Goal: Information Seeking & Learning: Find specific fact

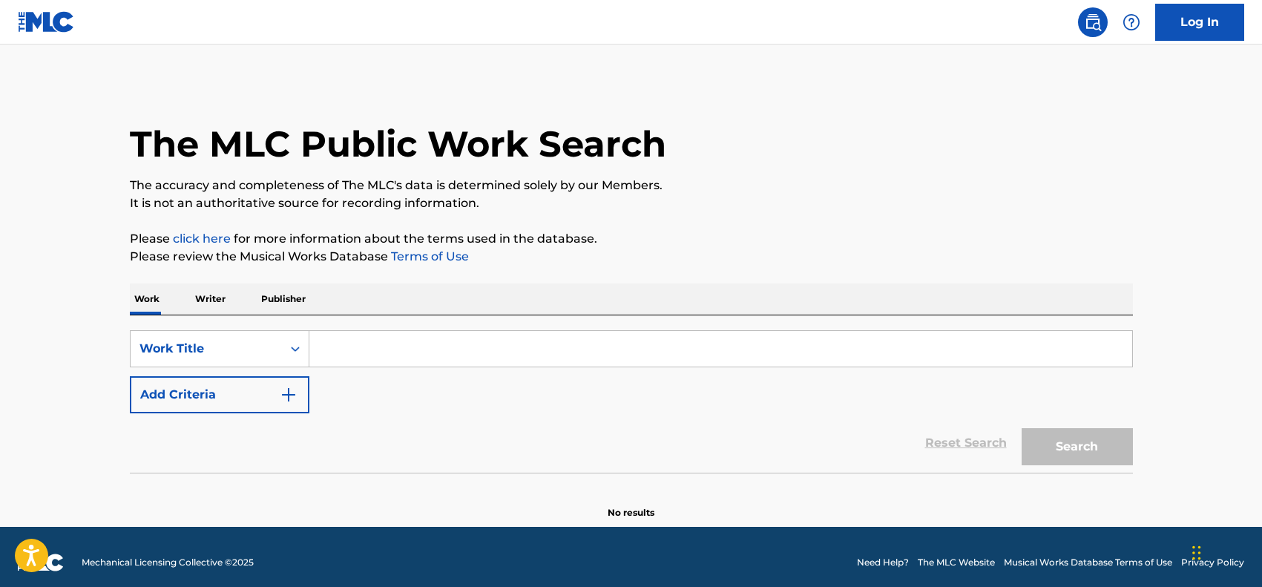
click at [208, 294] on p "Writer" at bounding box center [210, 298] width 39 height 31
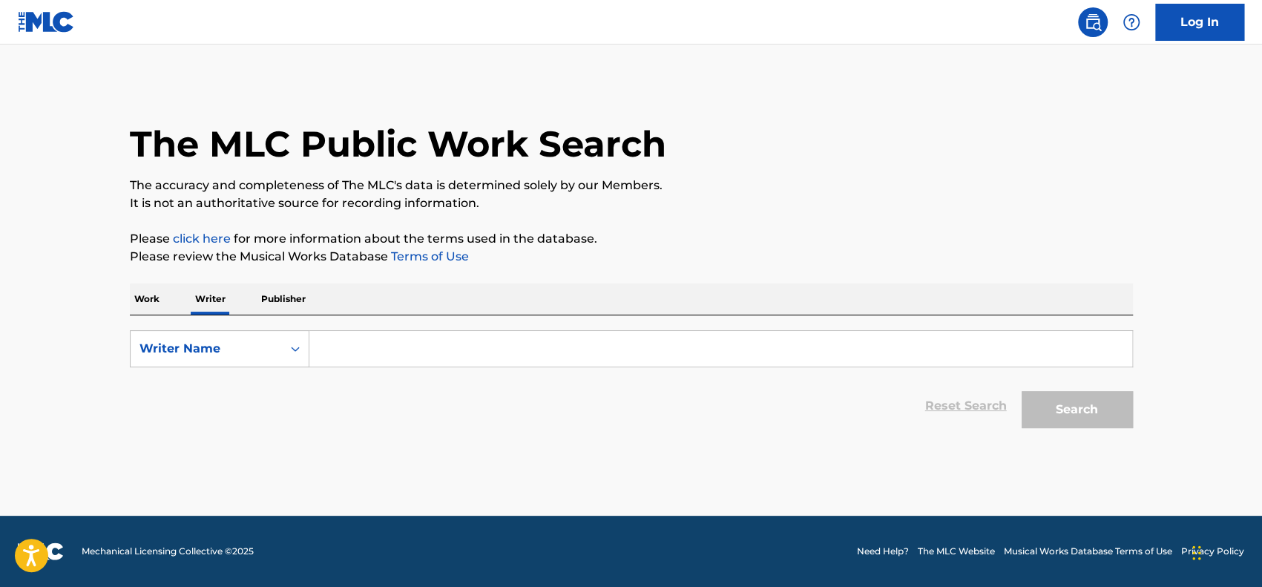
click at [159, 299] on p "Work" at bounding box center [147, 298] width 34 height 31
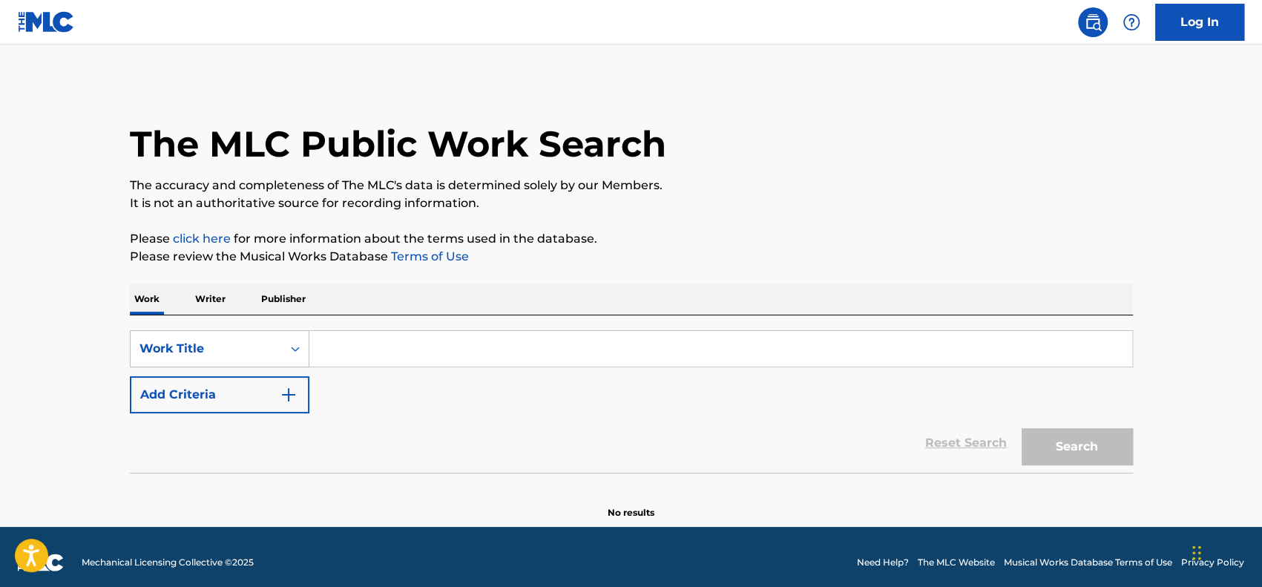
click at [279, 287] on p "Publisher" at bounding box center [283, 298] width 53 height 31
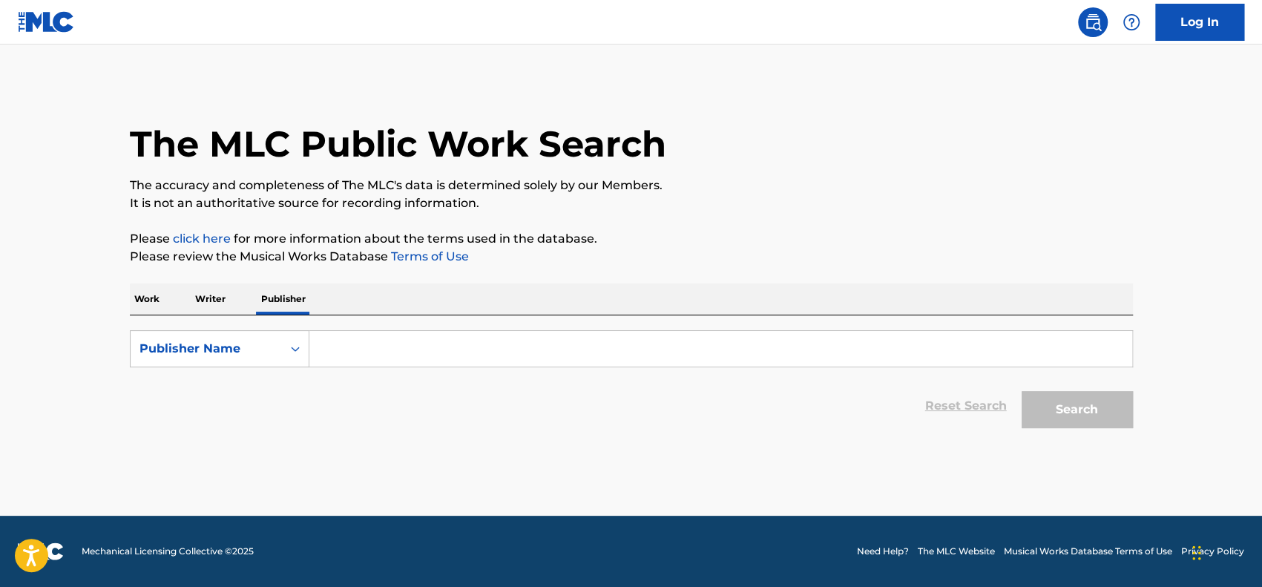
click at [360, 338] on input "Search Form" at bounding box center [720, 349] width 823 height 36
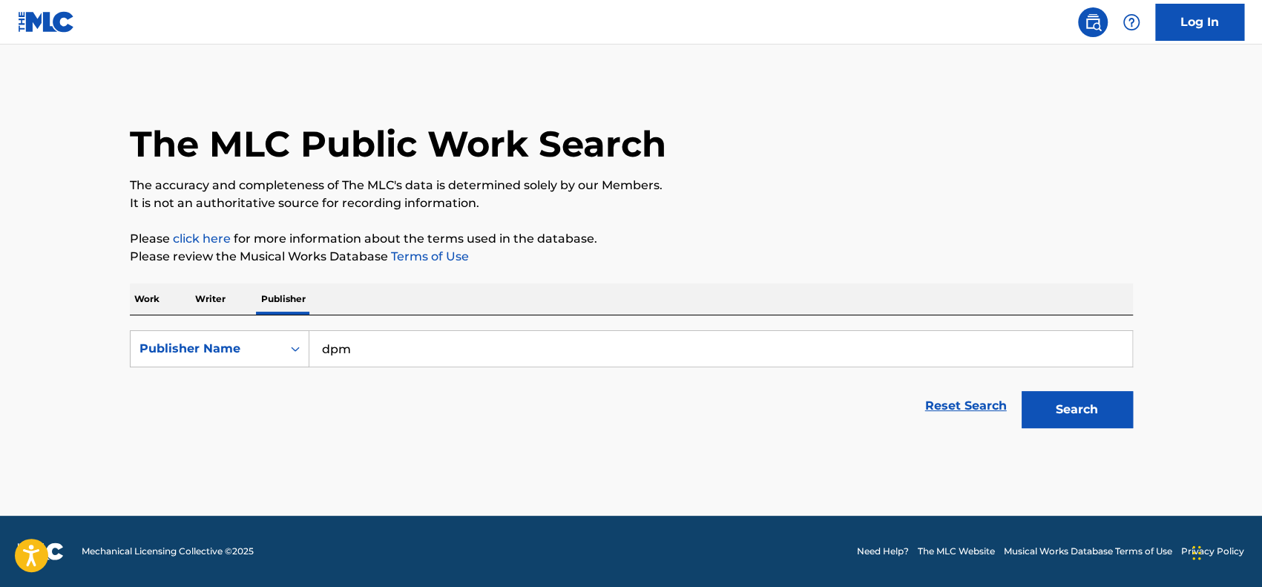
type input "dpm"
click at [1022, 391] on button "Search" at bounding box center [1077, 409] width 111 height 37
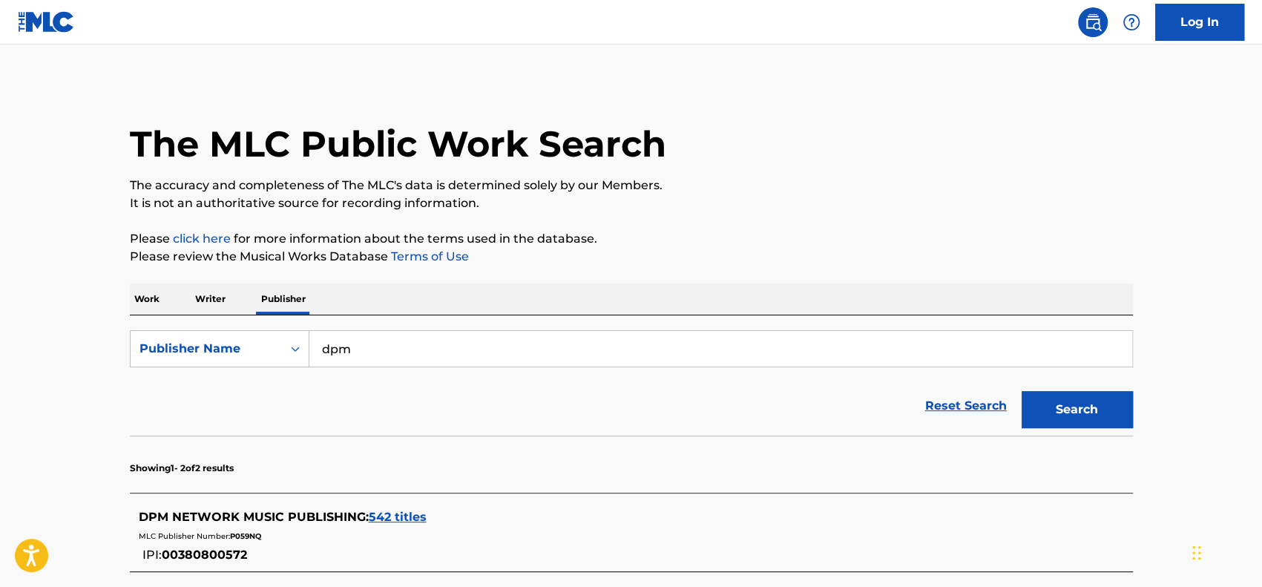
click at [79, 369] on main "The MLC Public Work Search The accuracy and completeness of The MLC's data is d…" at bounding box center [631, 397] width 1262 height 704
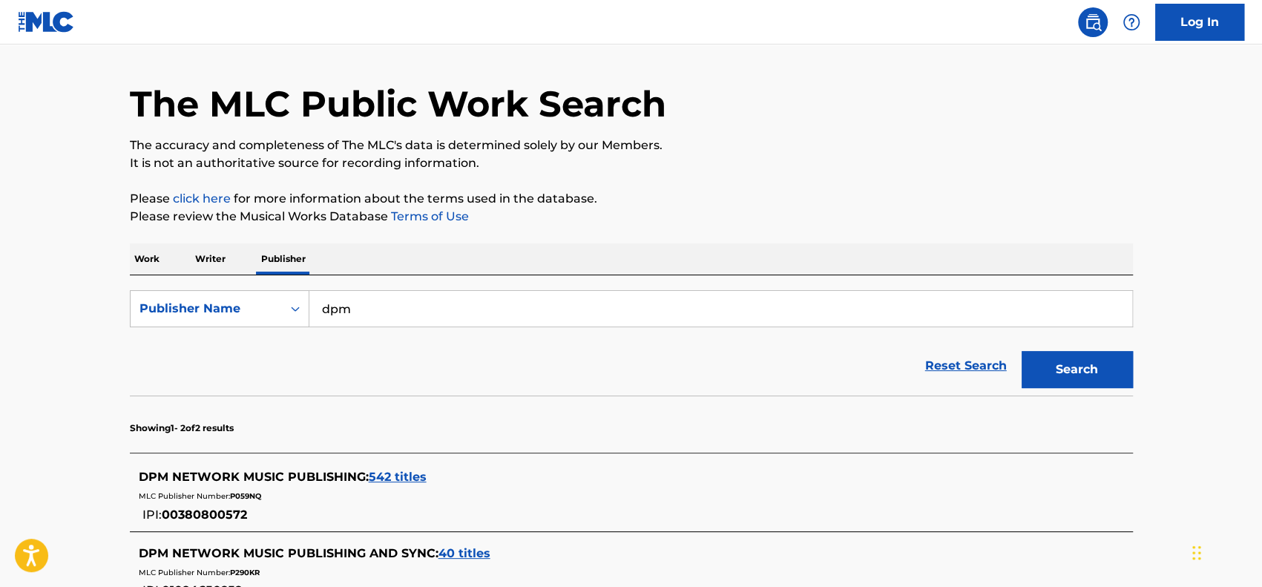
scroll to position [223, 0]
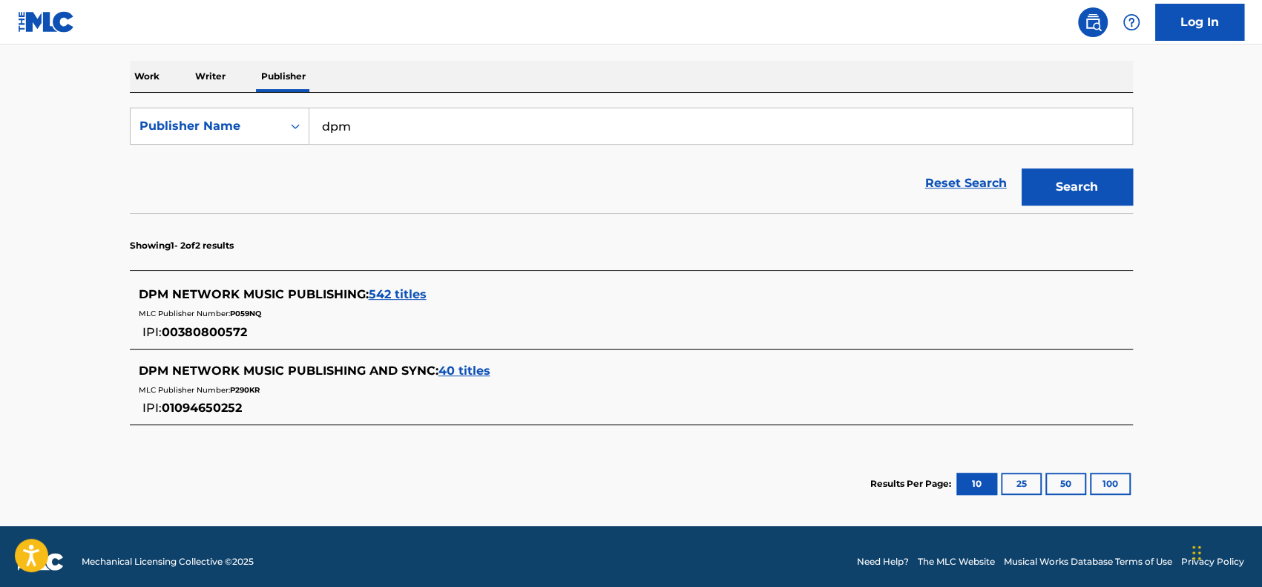
click at [466, 366] on span "40 titles" at bounding box center [465, 371] width 52 height 14
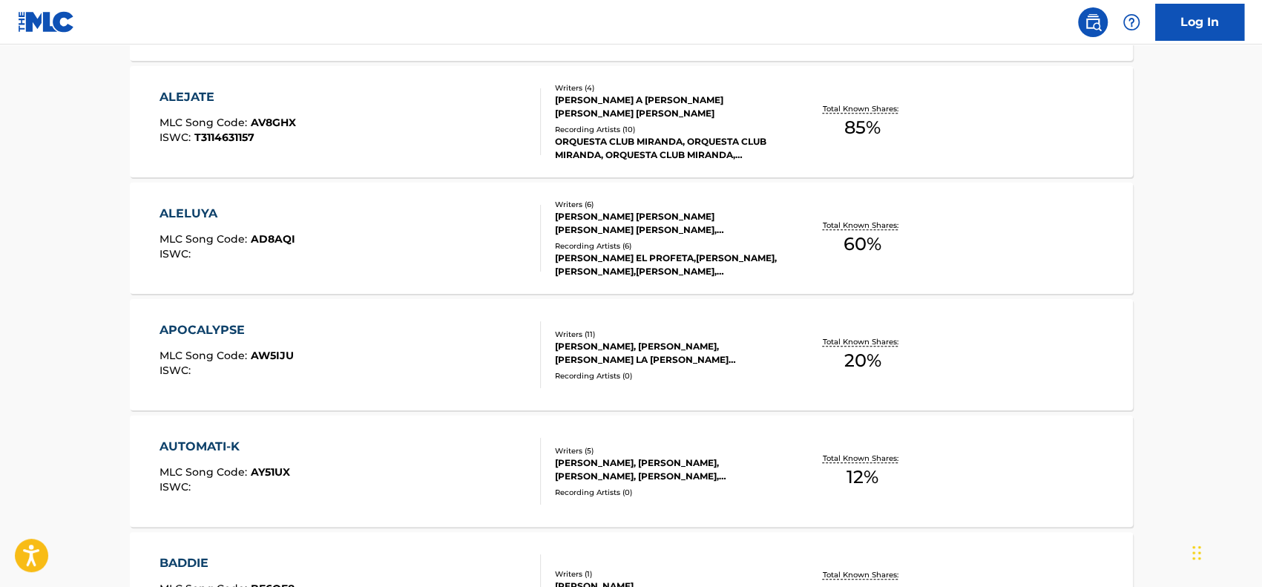
scroll to position [695, 0]
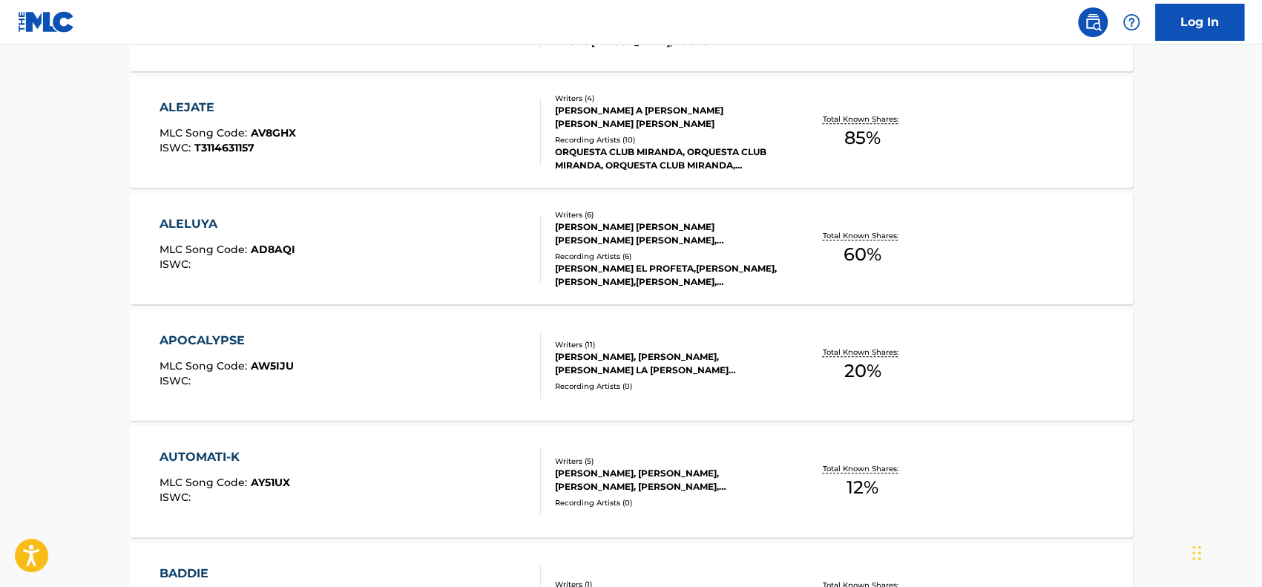
click at [240, 215] on div "ALELUYA" at bounding box center [228, 224] width 136 height 18
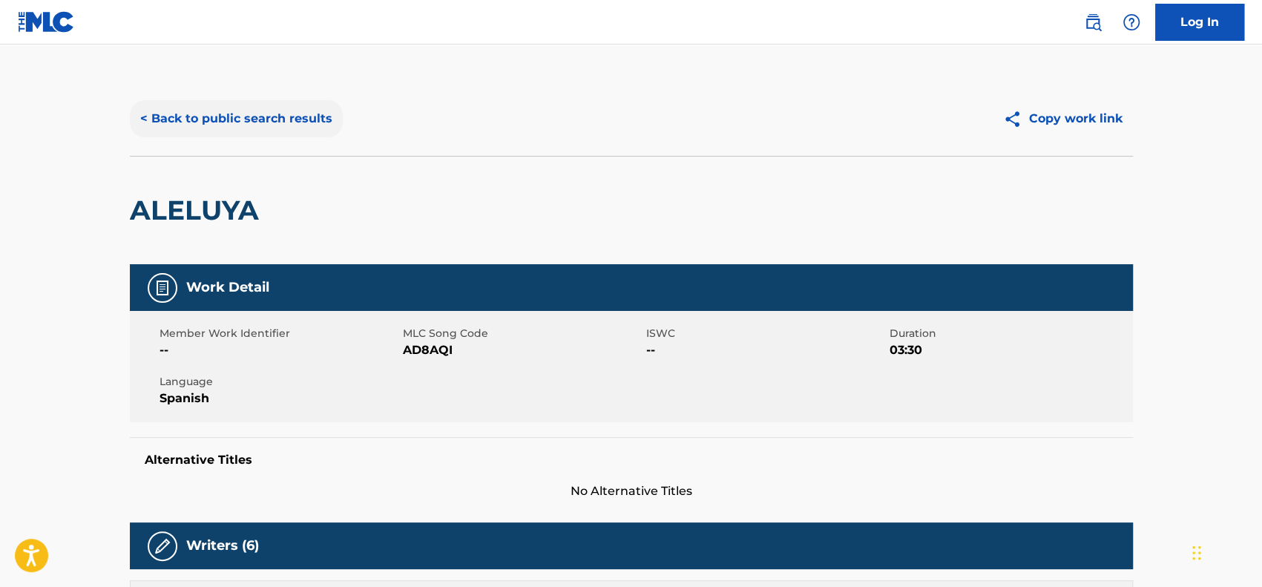
click at [189, 114] on button "< Back to public search results" at bounding box center [236, 118] width 213 height 37
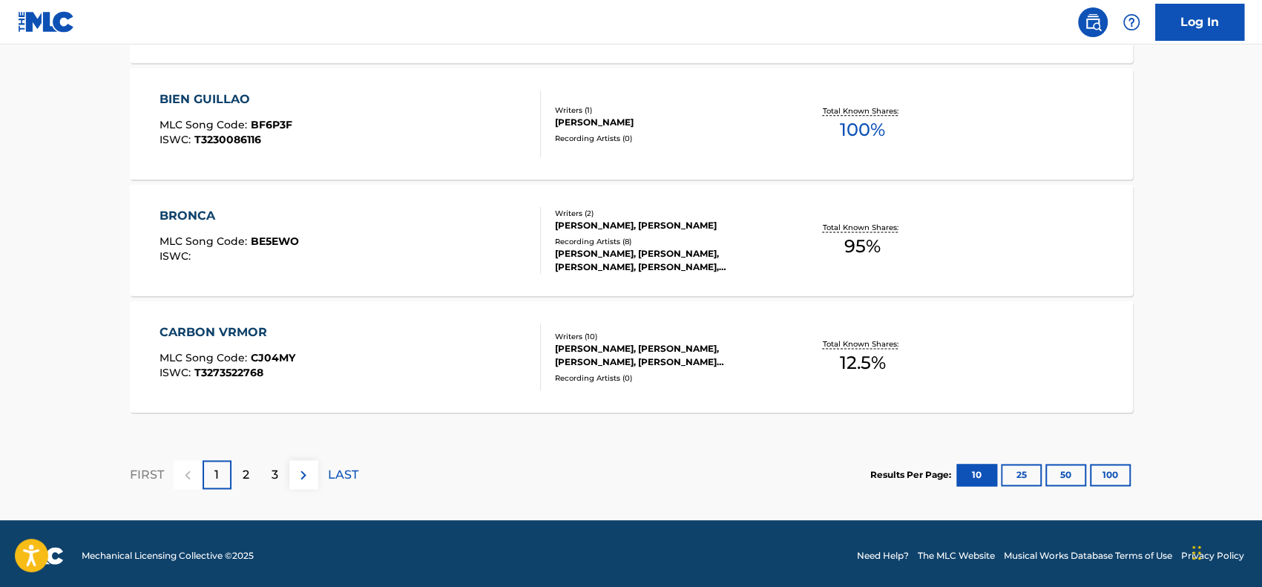
scroll to position [1288, 0]
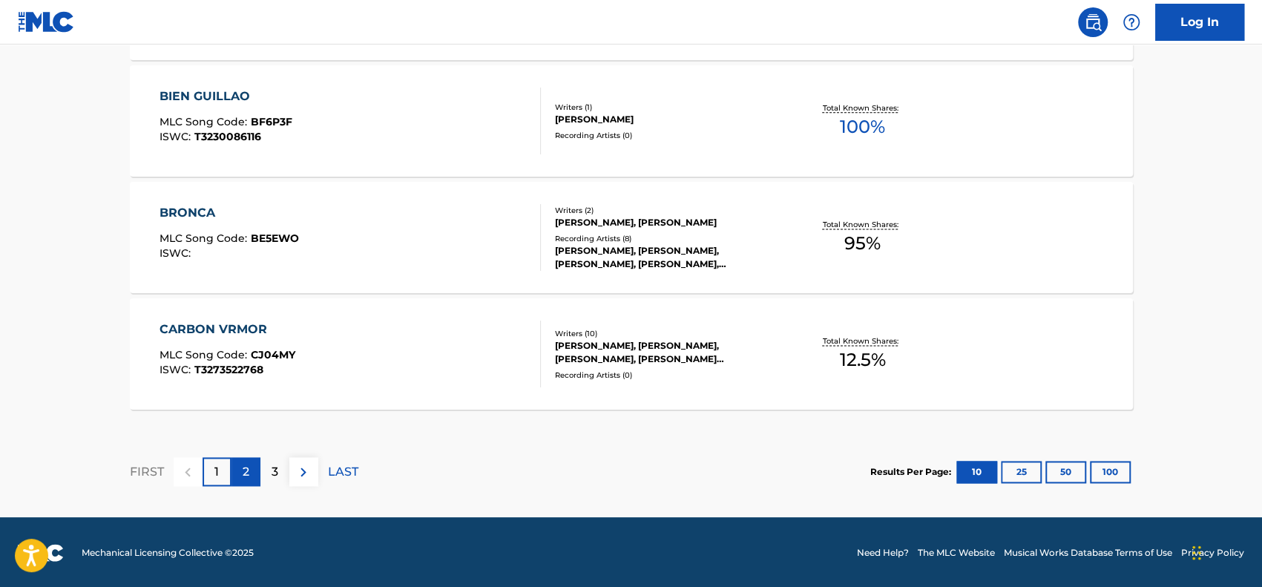
click at [251, 476] on div "2" at bounding box center [246, 471] width 29 height 29
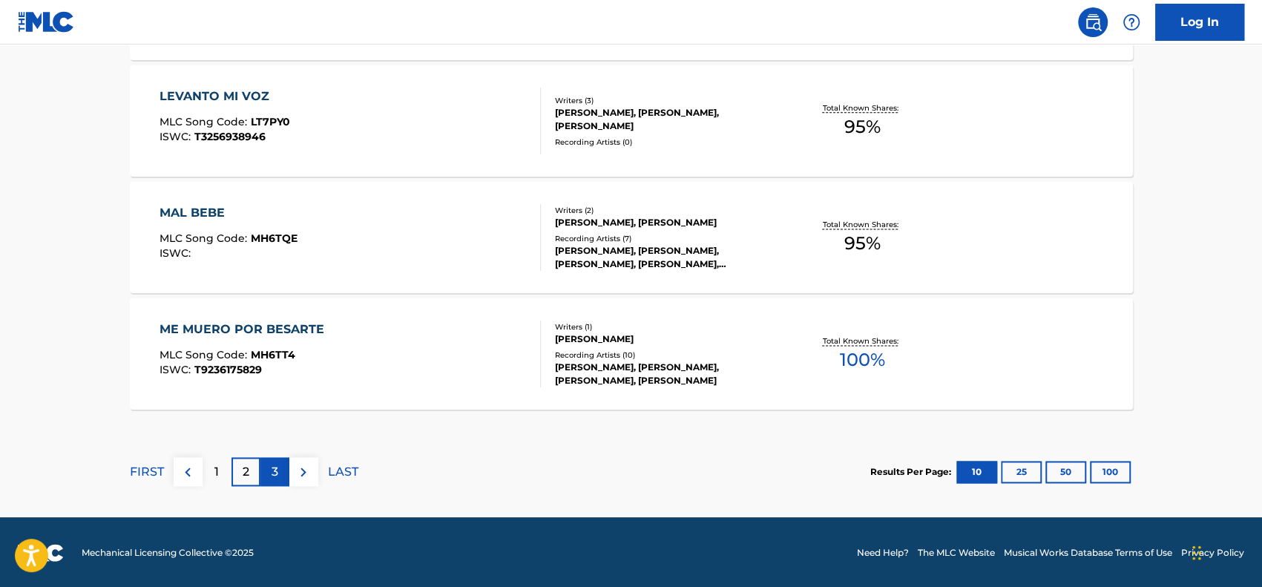
click at [272, 477] on p "3" at bounding box center [275, 472] width 7 height 18
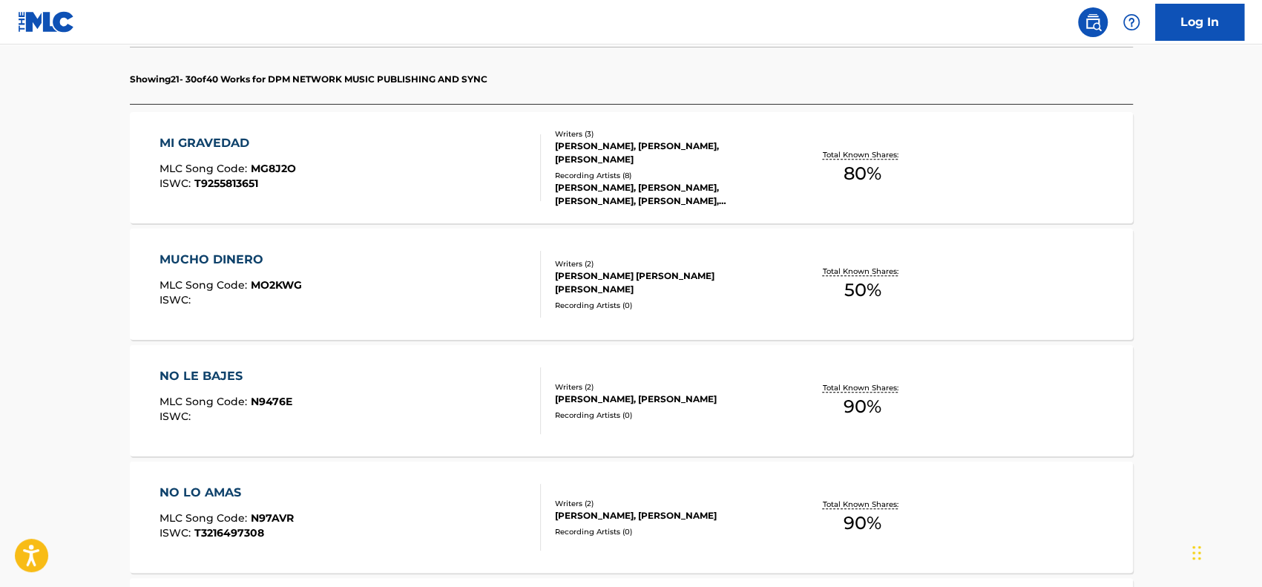
scroll to position [472, 0]
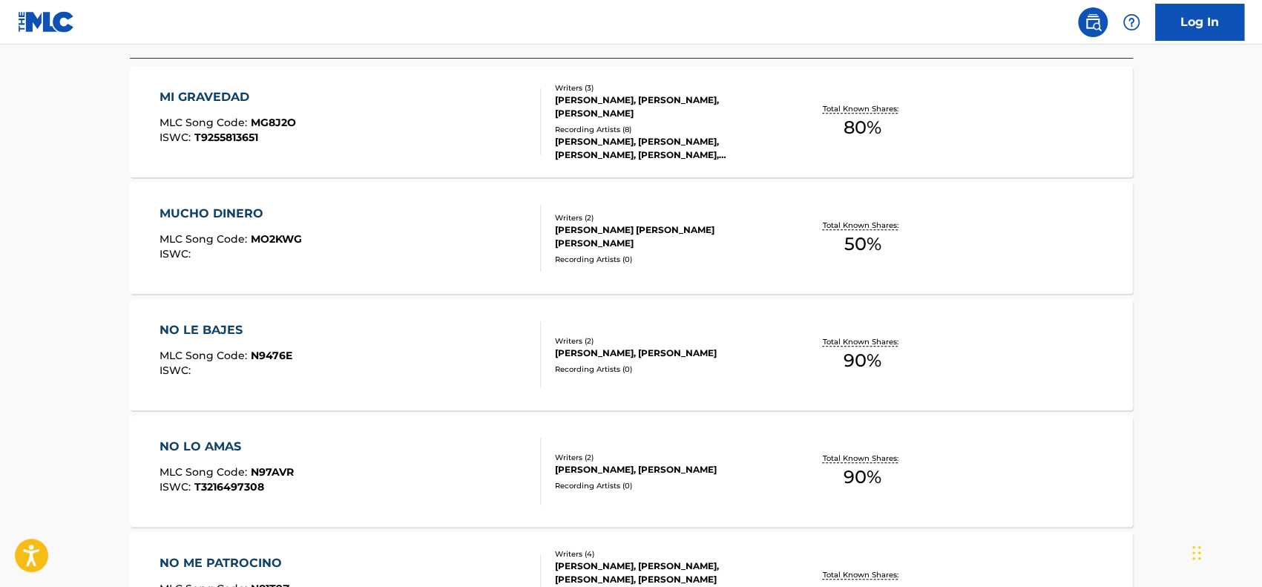
click at [266, 241] on span "MO2KWG" at bounding box center [276, 238] width 51 height 13
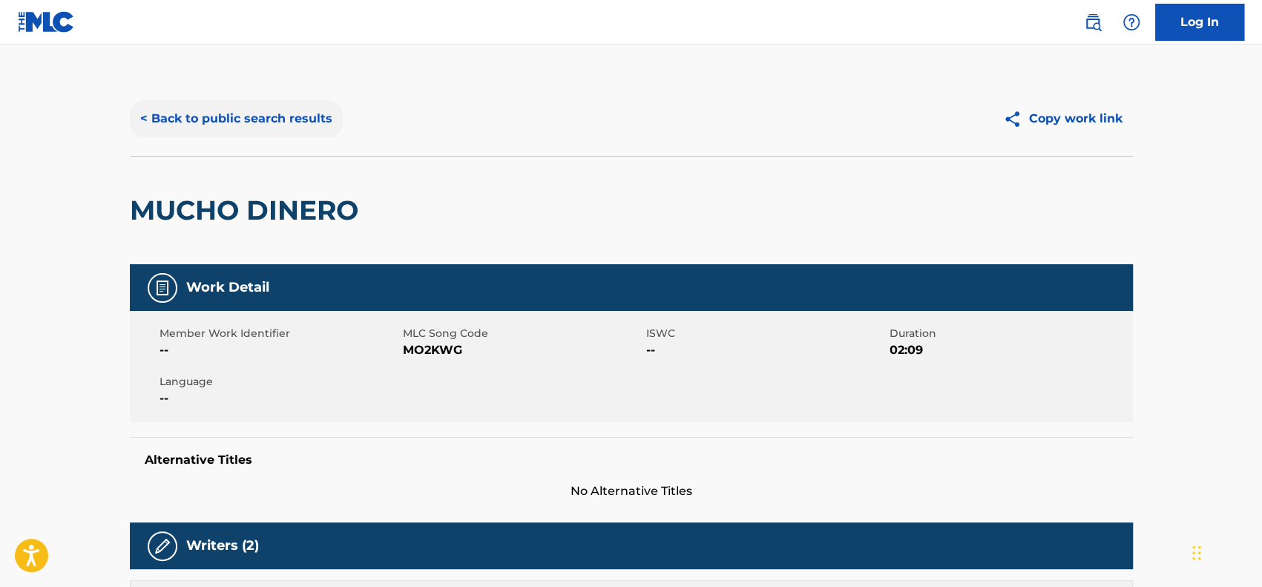
click at [180, 117] on button "< Back to public search results" at bounding box center [236, 118] width 213 height 37
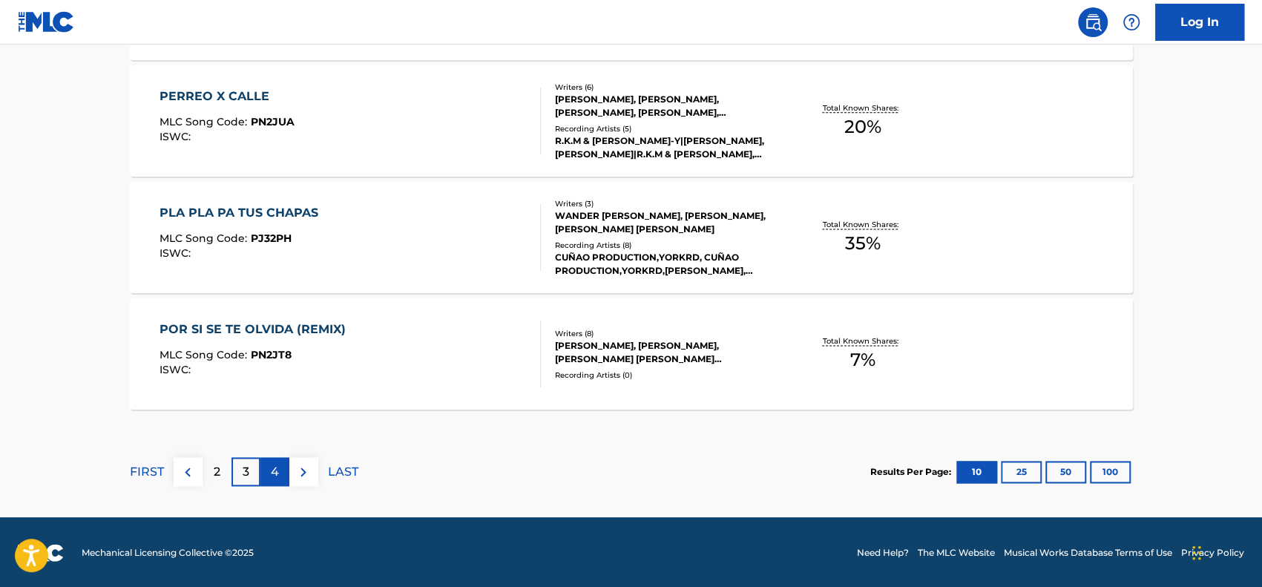
click at [279, 483] on div "4" at bounding box center [274, 471] width 29 height 29
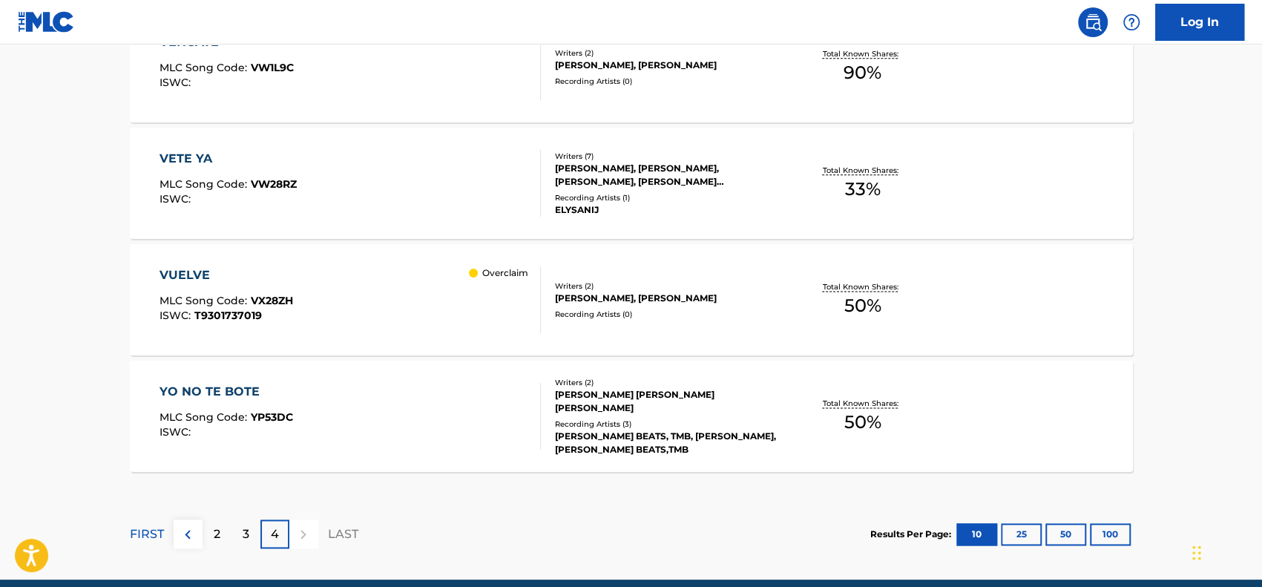
scroll to position [1214, 0]
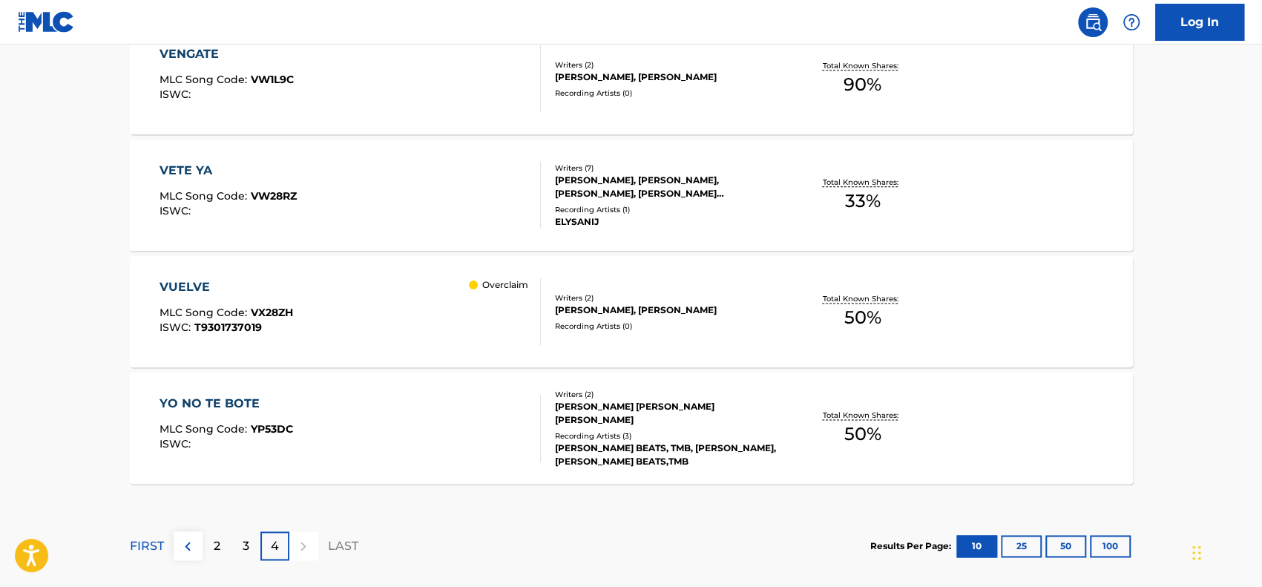
click at [312, 540] on div at bounding box center [303, 545] width 29 height 29
drag, startPoint x: 315, startPoint y: 545, endPoint x: 322, endPoint y: 476, distance: 69.3
click at [318, 545] on div "FIRST 2 3 4 LAST" at bounding box center [244, 545] width 229 height 29
